Goal: Information Seeking & Learning: Learn about a topic

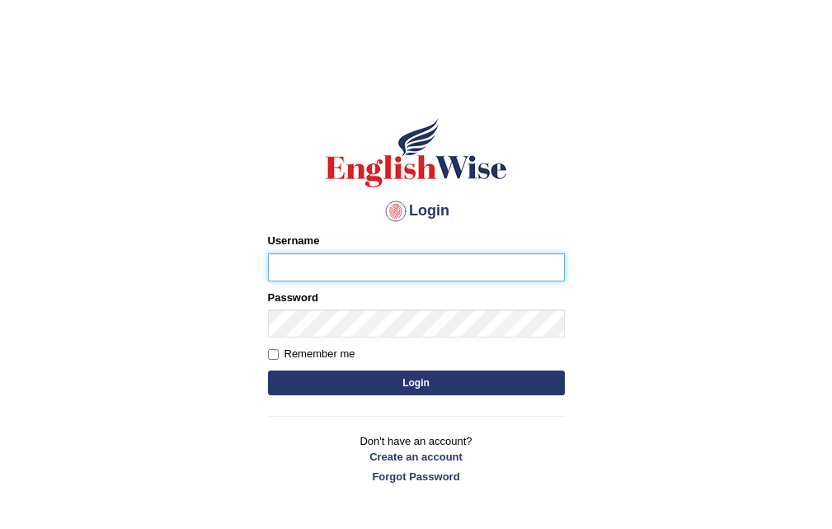
click at [352, 271] on input "Username" at bounding box center [416, 267] width 297 height 28
type input "Jasmeetkaur15"
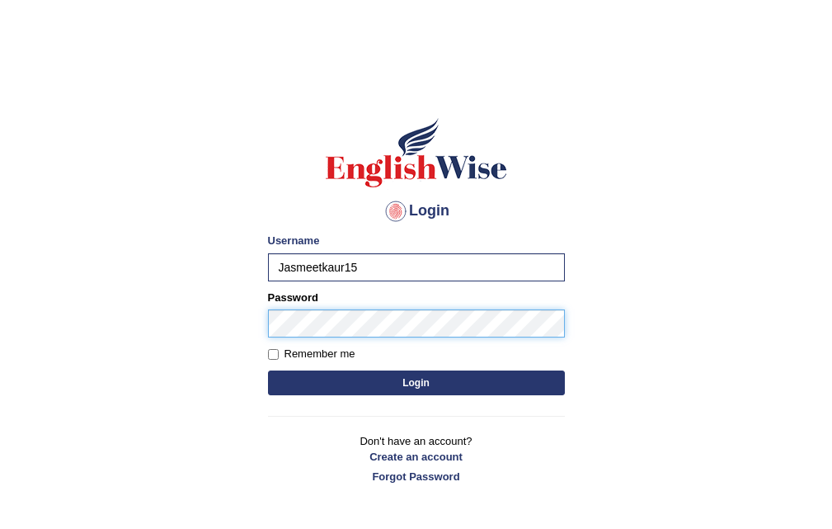
click at [268, 370] on button "Login" at bounding box center [416, 382] width 297 height 25
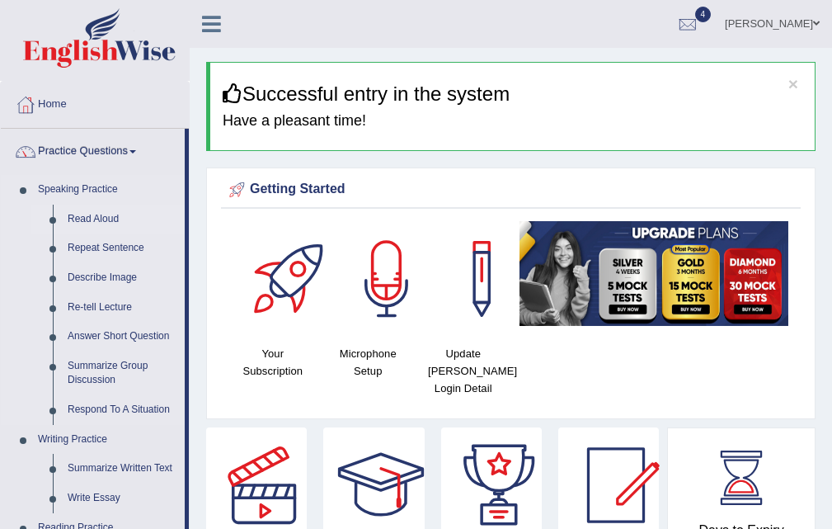
click at [101, 210] on link "Read Aloud" at bounding box center [122, 220] width 125 height 30
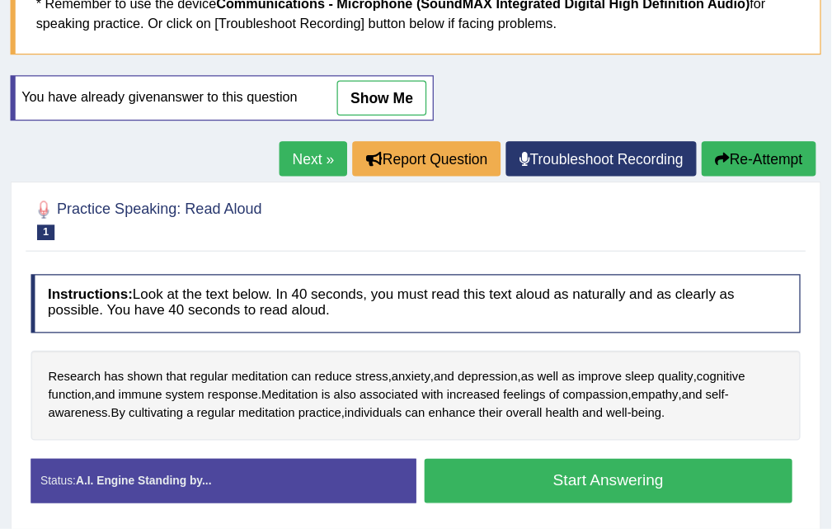
scroll to position [148, 0]
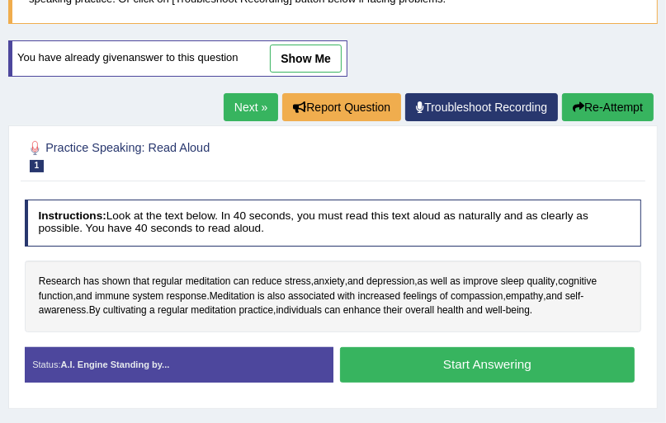
click at [432, 190] on div "Practice Speaking: Read Aloud 1 Meditation Instructions: Look at the text below…" at bounding box center [332, 267] width 649 height 284
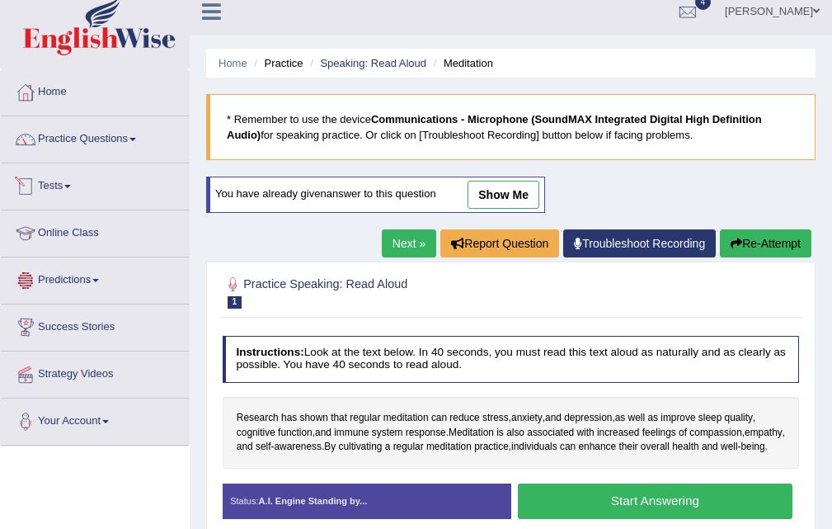
scroll to position [0, 0]
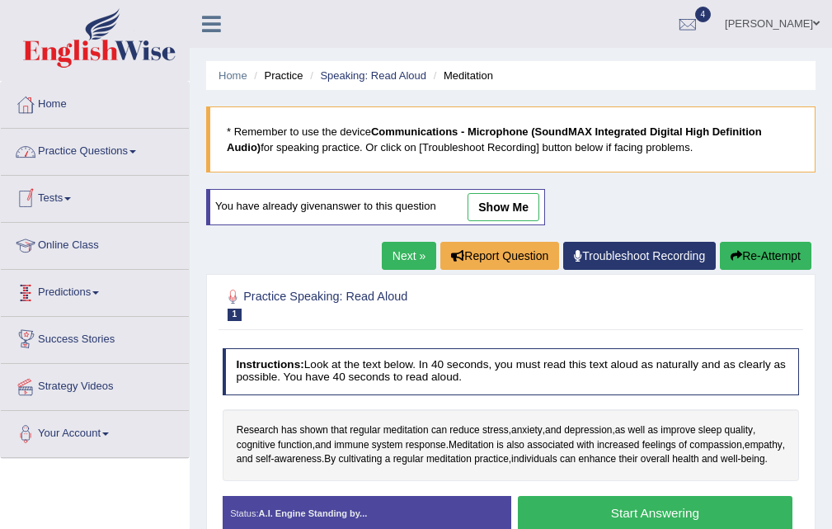
click at [59, 148] on link "Practice Questions" at bounding box center [95, 149] width 188 height 41
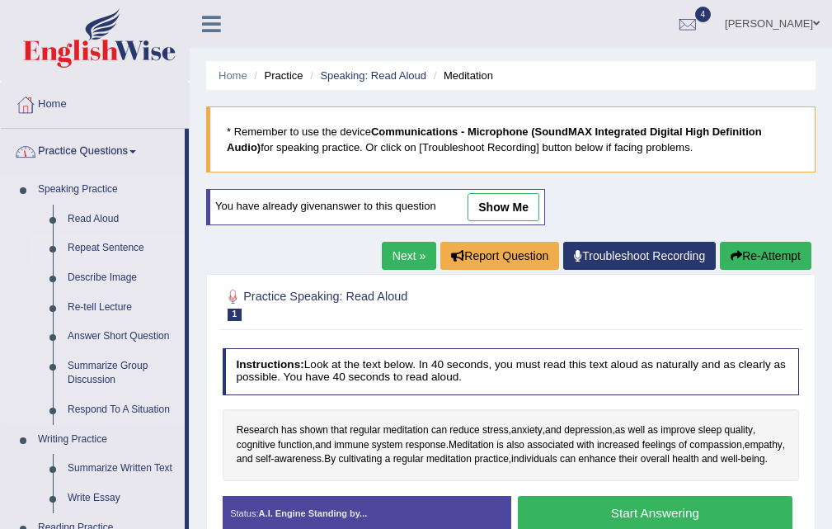
click at [96, 246] on link "Repeat Sentence" at bounding box center [122, 248] width 125 height 30
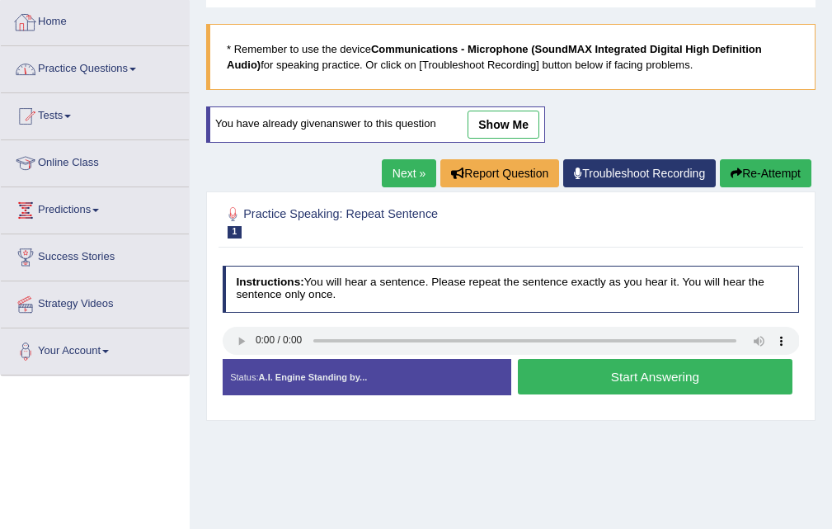
click at [64, 59] on link "Practice Questions" at bounding box center [95, 66] width 188 height 41
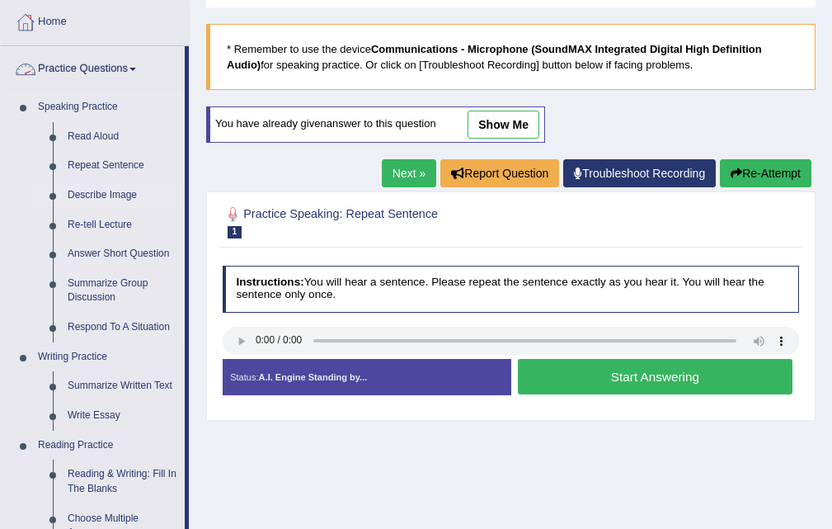
click at [95, 188] on link "Describe Image" at bounding box center [122, 196] width 125 height 30
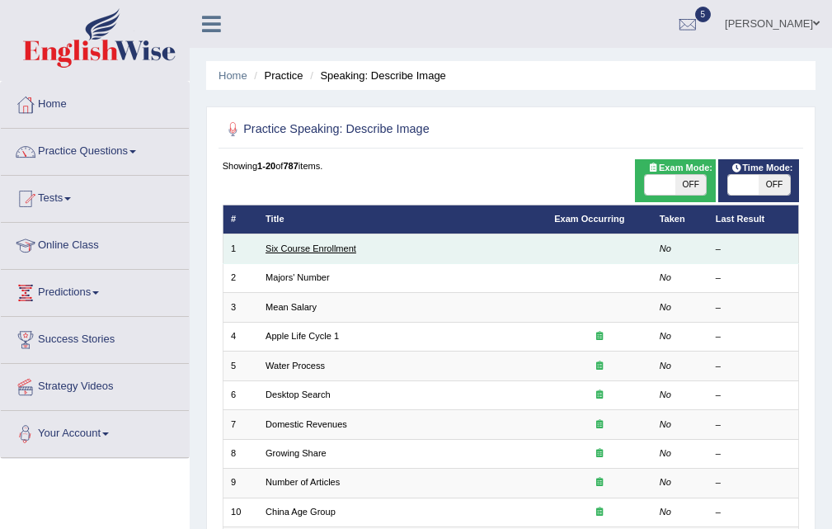
click at [338, 252] on link "Six Course Enrollment" at bounding box center [311, 248] width 91 height 10
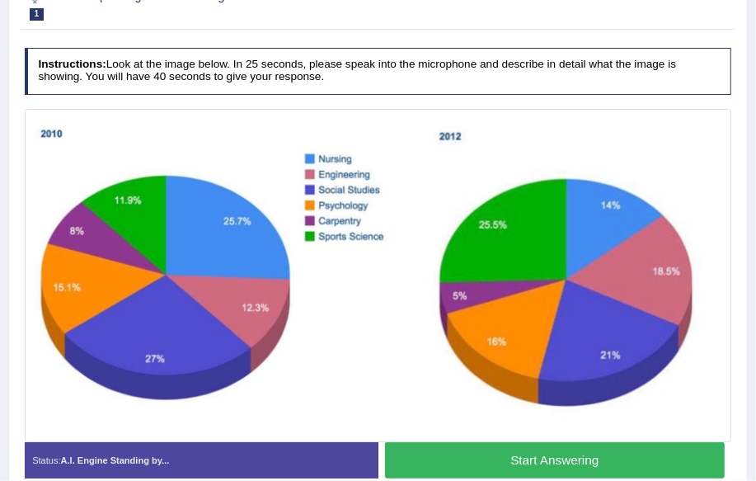
drag, startPoint x: 0, startPoint y: 0, endPoint x: 439, endPoint y: 309, distance: 536.5
click at [440, 309] on img at bounding box center [378, 275] width 700 height 326
click at [81, 170] on div "Home Practice Speaking: Describe Image Six Course Enrollment * Remember to use …" at bounding box center [378, 165] width 756 height 825
click at [26, 322] on div "Home Practice Speaking: Describe Image Six Course Enrollment * Remember to use …" at bounding box center [378, 165] width 756 height 825
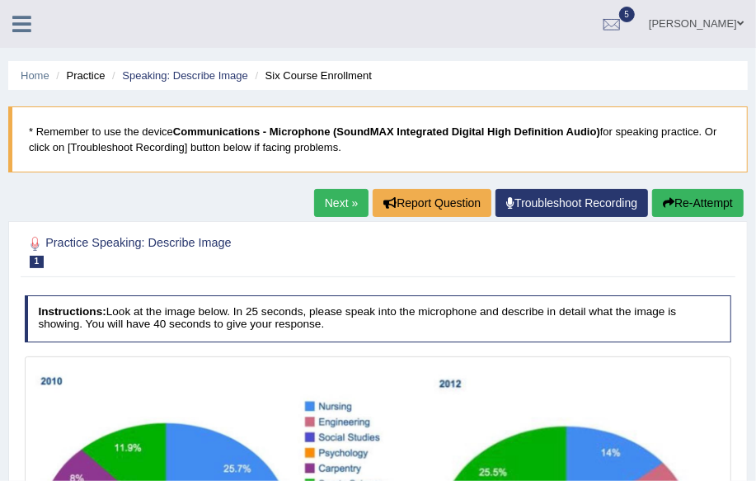
click at [340, 207] on link "Next »" at bounding box center [341, 203] width 54 height 28
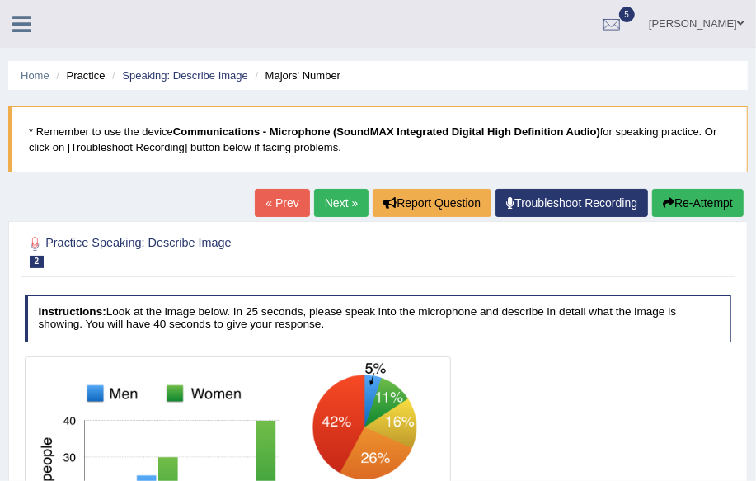
click at [342, 191] on link "Next »" at bounding box center [341, 203] width 54 height 28
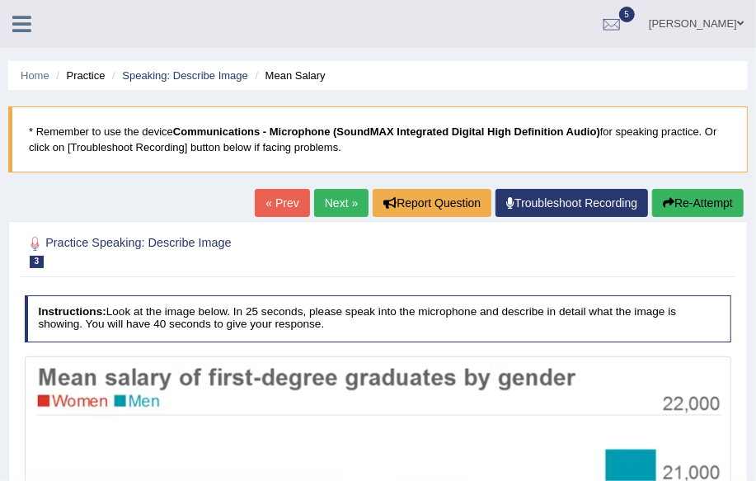
click at [328, 213] on link "Next »" at bounding box center [341, 203] width 54 height 28
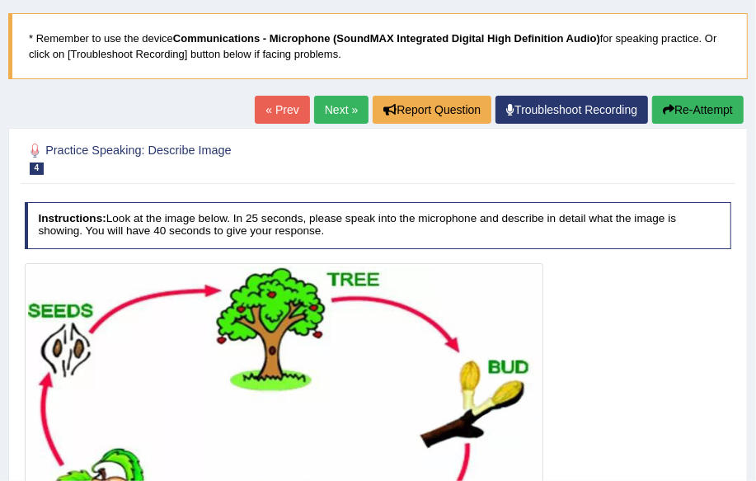
scroll to position [74, 0]
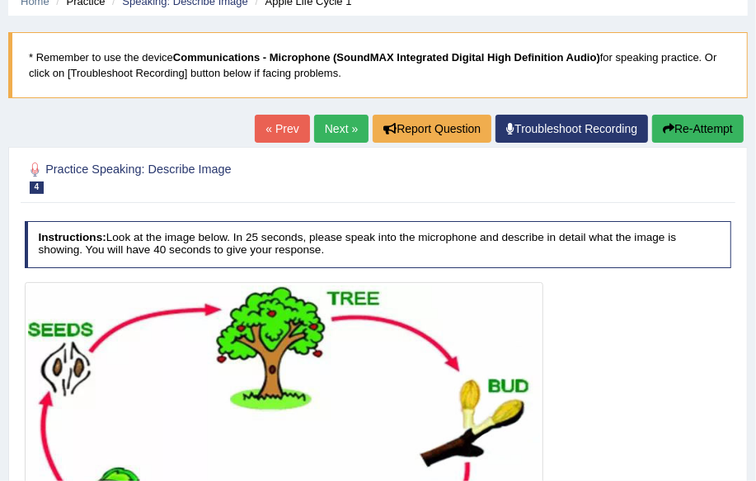
click at [331, 123] on link "Next »" at bounding box center [341, 129] width 54 height 28
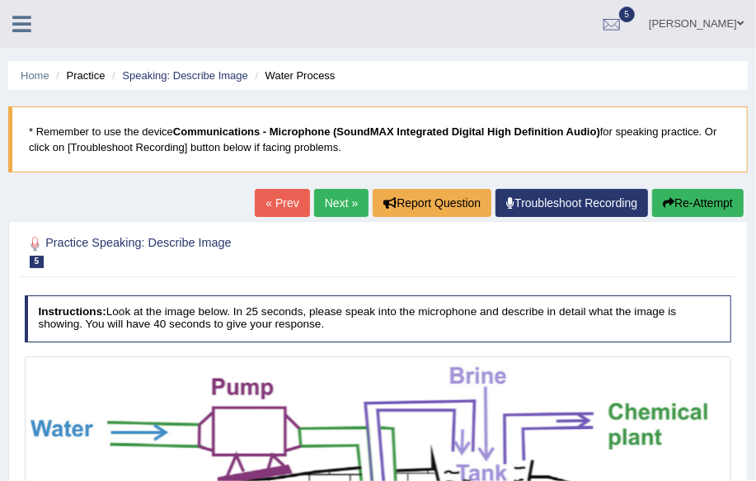
click at [326, 214] on link "Next »" at bounding box center [341, 203] width 54 height 28
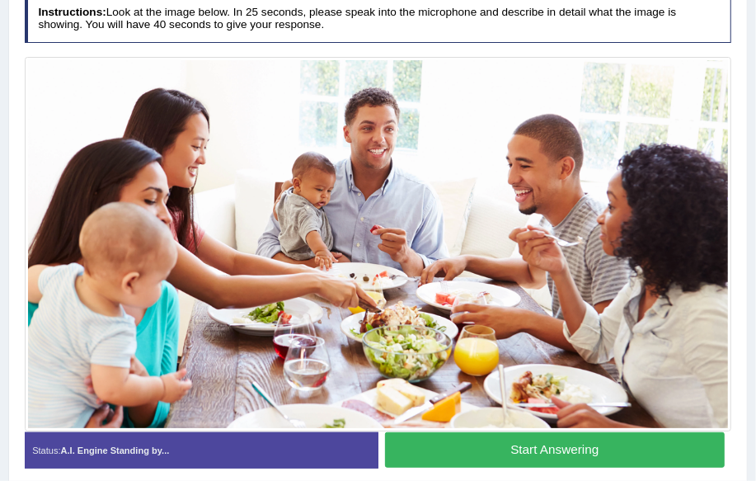
scroll to position [307, 0]
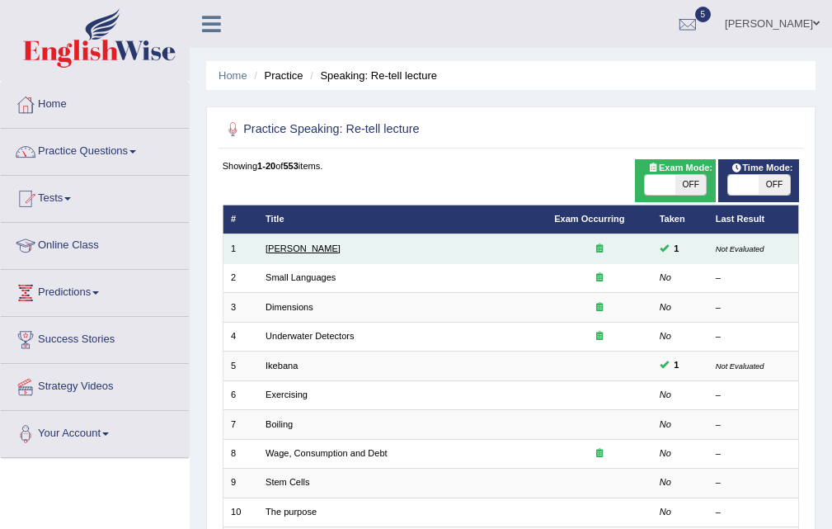
click at [307, 252] on link "[PERSON_NAME]" at bounding box center [303, 248] width 75 height 10
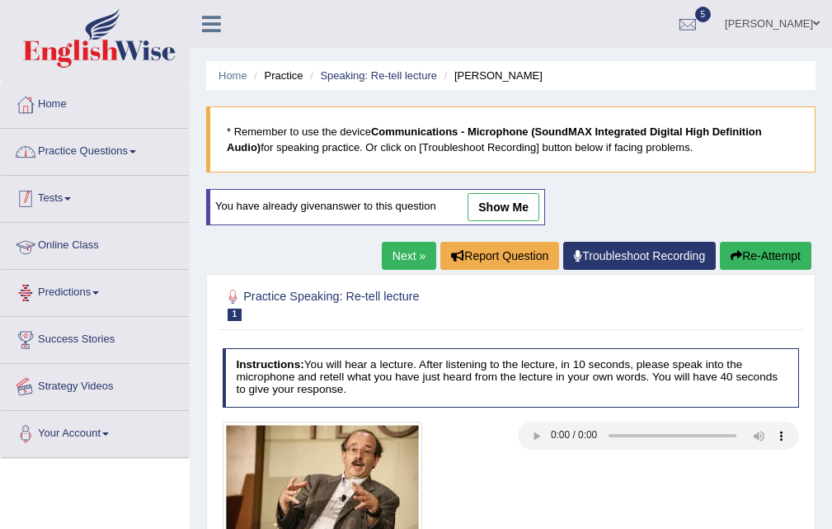
click at [71, 143] on link "Practice Questions" at bounding box center [95, 149] width 188 height 41
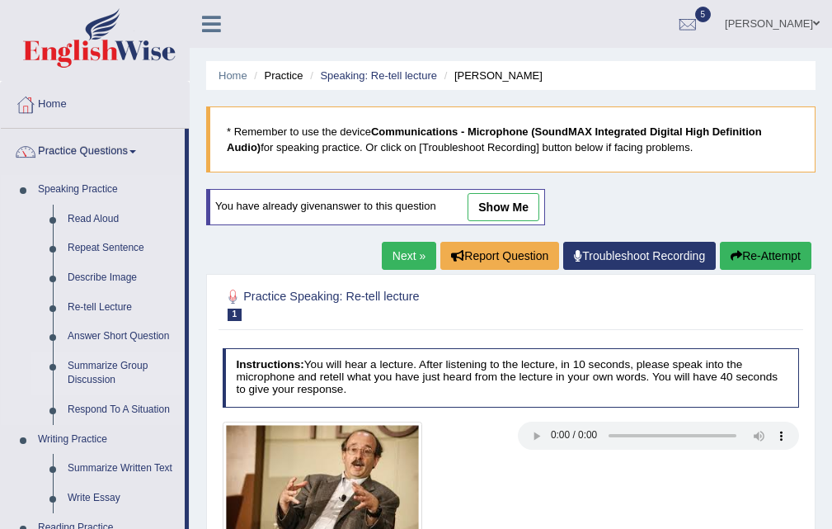
click at [94, 365] on link "Summarize Group Discussion" at bounding box center [122, 373] width 125 height 44
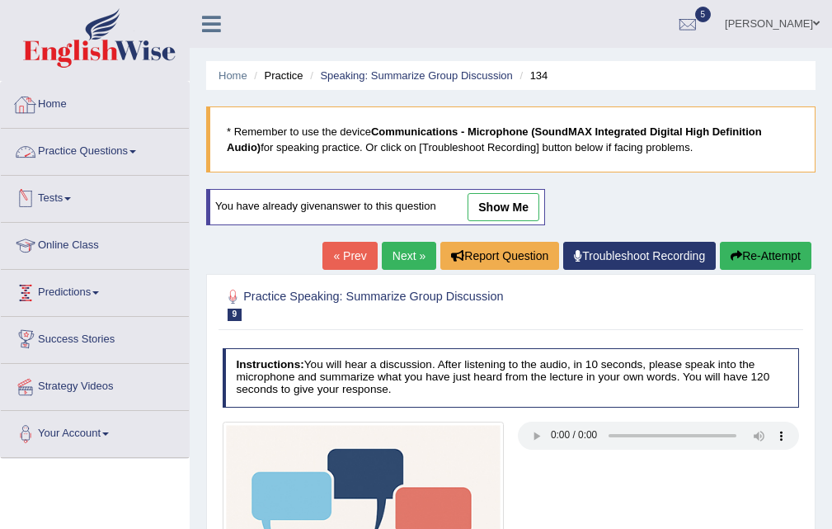
click at [61, 168] on link "Practice Questions" at bounding box center [95, 149] width 188 height 41
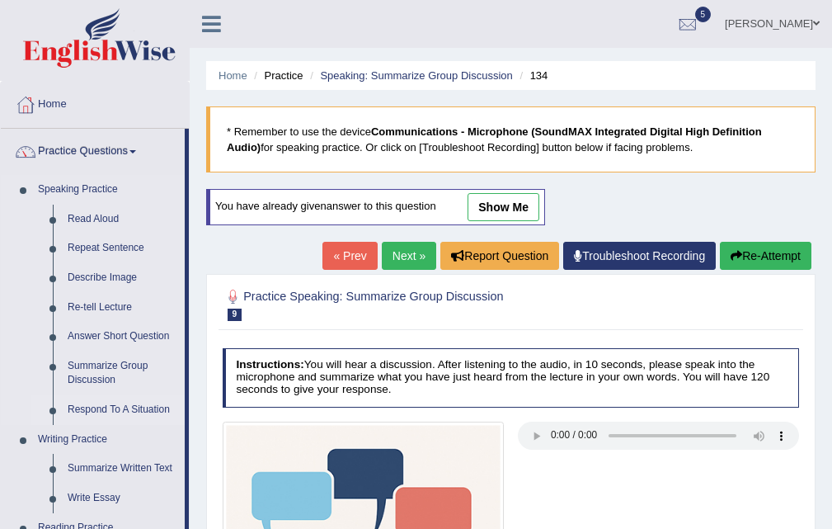
scroll to position [82, 0]
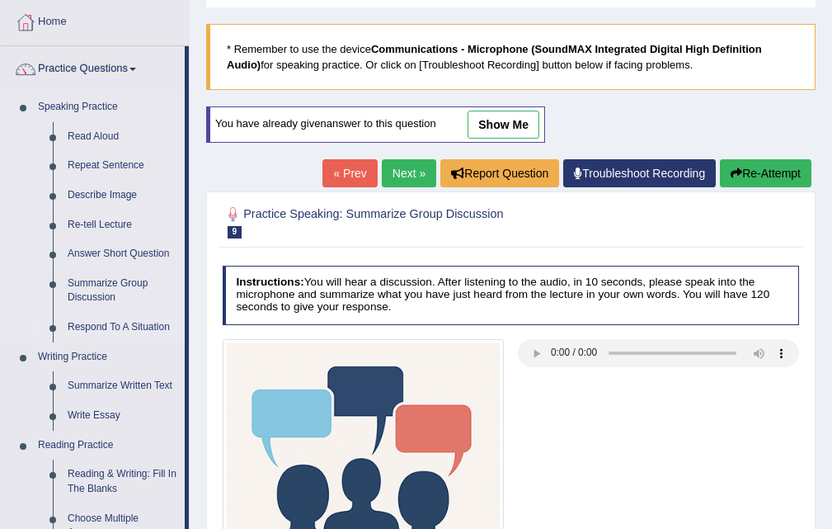
click at [93, 317] on link "Respond To A Situation" at bounding box center [122, 328] width 125 height 30
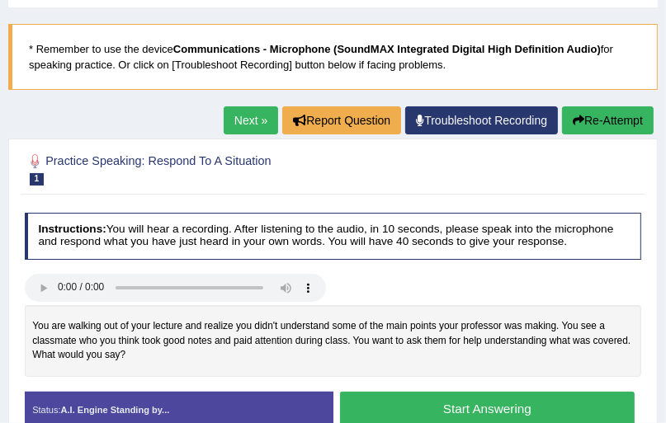
drag, startPoint x: 0, startPoint y: 0, endPoint x: 310, endPoint y: 288, distance: 423.2
click at [218, 302] on div at bounding box center [175, 289] width 301 height 31
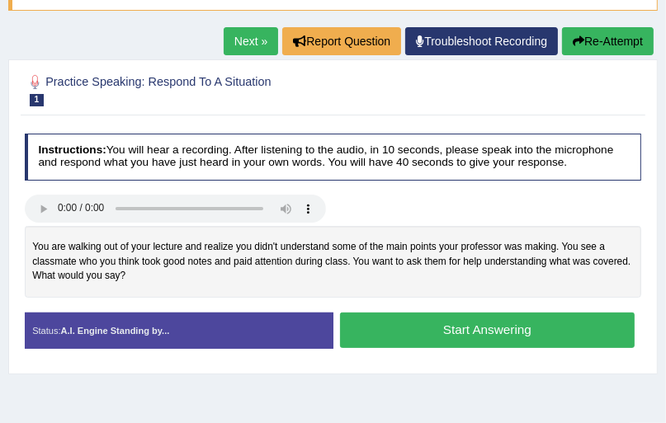
scroll to position [148, 0]
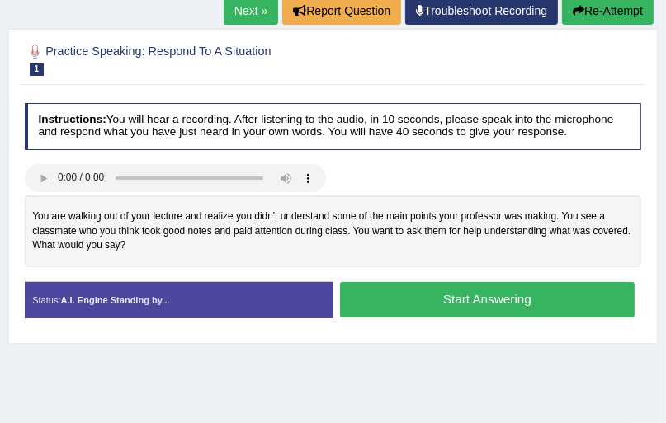
click at [241, 43] on div "Home Practice Speaking: Respond To A Situation Taking Notes * Remember to use t…" at bounding box center [333, 220] width 666 height 825
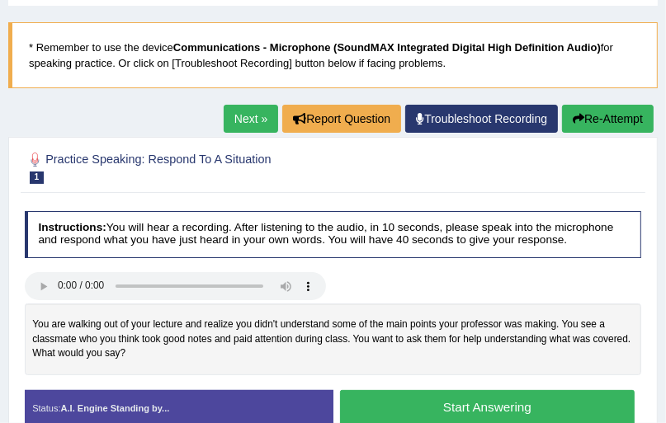
scroll to position [82, 0]
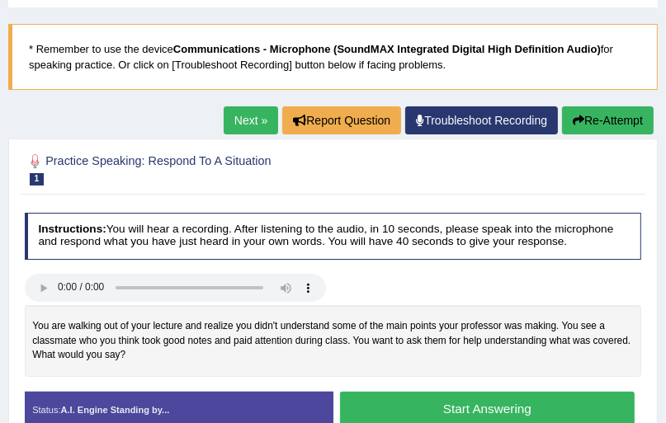
click at [246, 104] on div "Home Practice Speaking: Respond To A Situation Taking Notes * Remember to use t…" at bounding box center [333, 330] width 666 height 825
click at [243, 115] on link "Next »" at bounding box center [251, 120] width 54 height 28
